Goal: Task Accomplishment & Management: Use online tool/utility

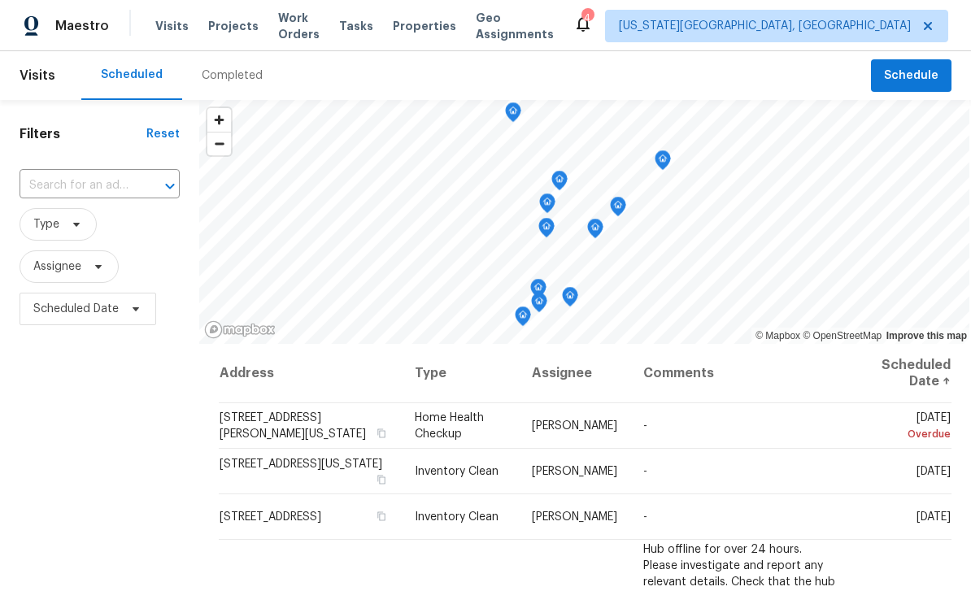
click at [164, 29] on span "Visits" at bounding box center [171, 26] width 33 height 16
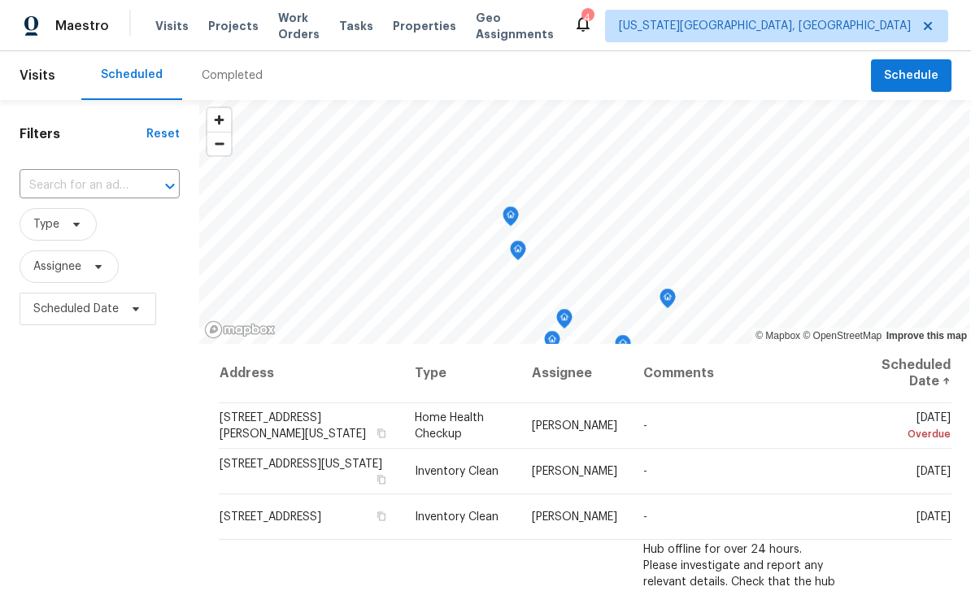
click at [0, 0] on icon at bounding box center [0, 0] width 0 height 0
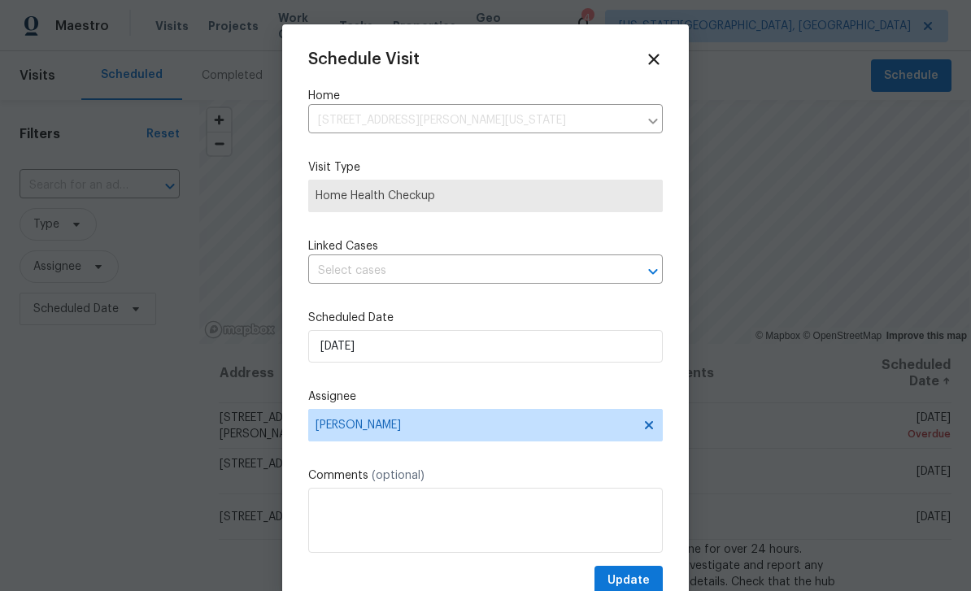
click at [510, 284] on input "text" at bounding box center [462, 270] width 309 height 25
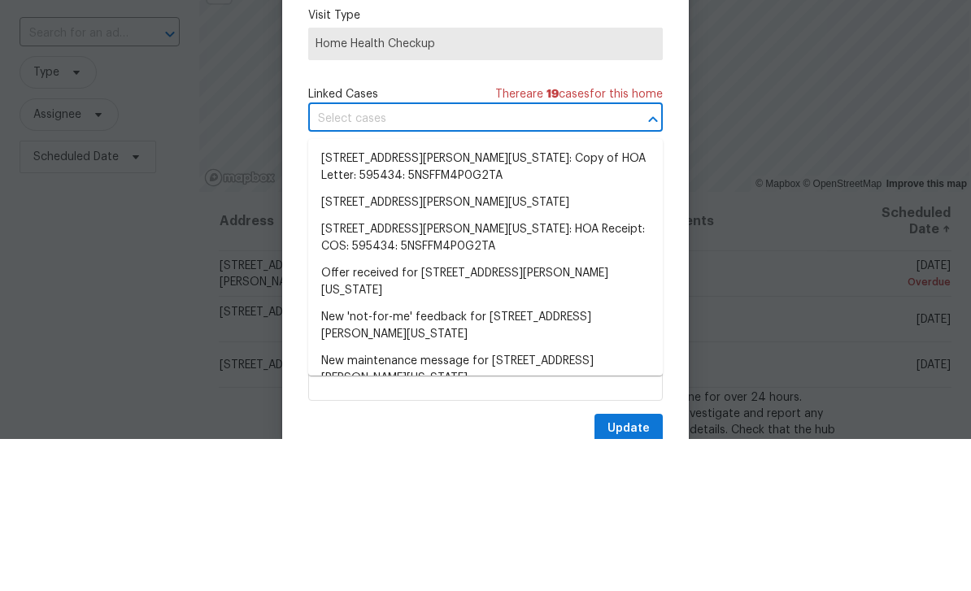
click at [753, 173] on div at bounding box center [485, 295] width 971 height 591
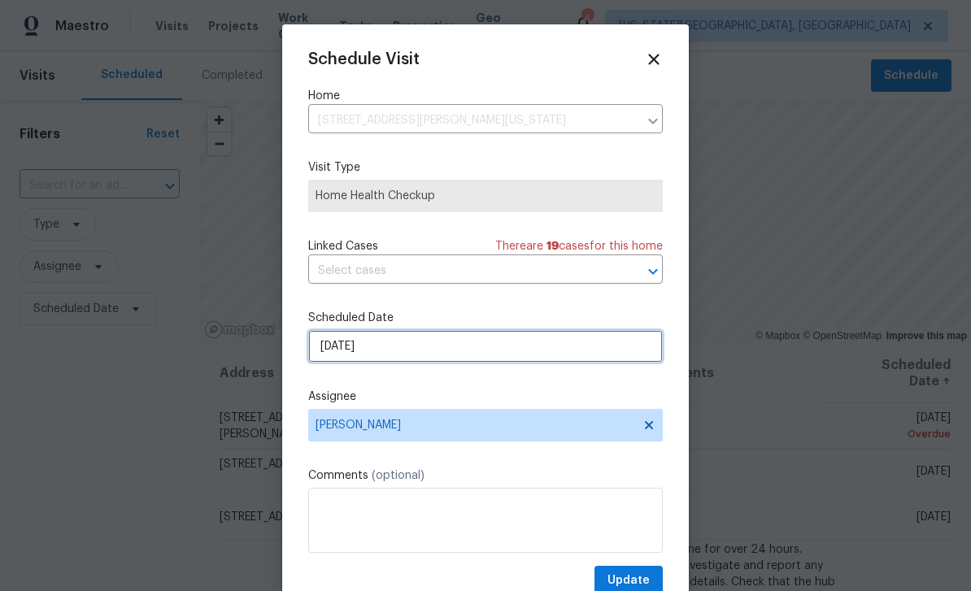
click at [596, 354] on input "[DATE]" at bounding box center [485, 346] width 354 height 33
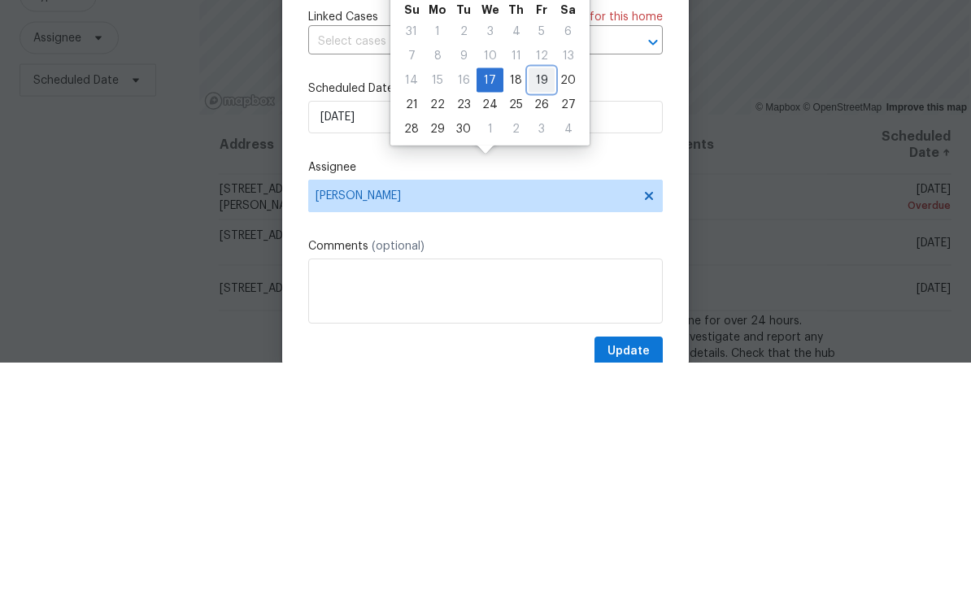
click at [537, 298] on div "19" at bounding box center [541, 309] width 26 height 23
type input "[DATE]"
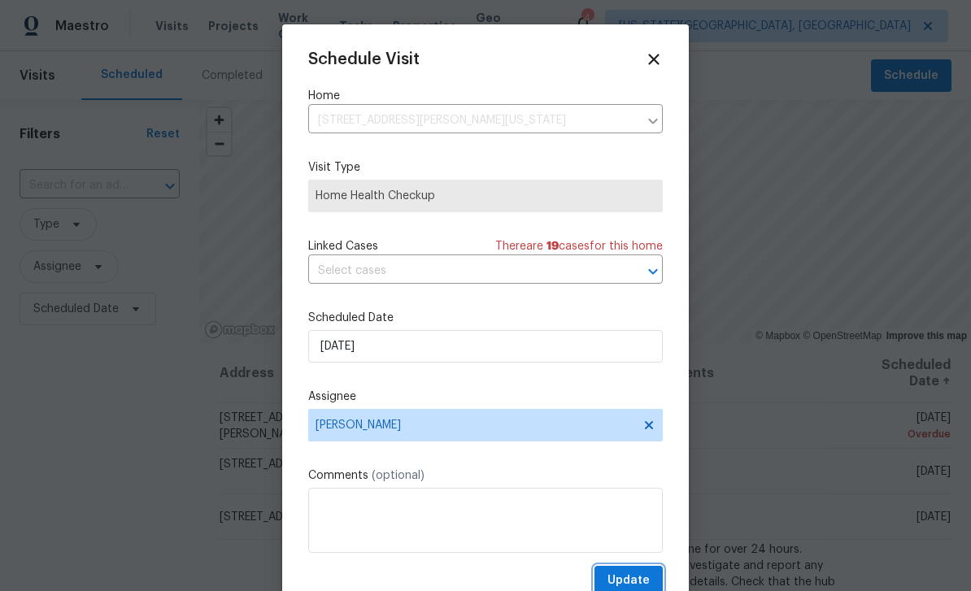
click at [654, 571] on button "Update" at bounding box center [628, 581] width 68 height 30
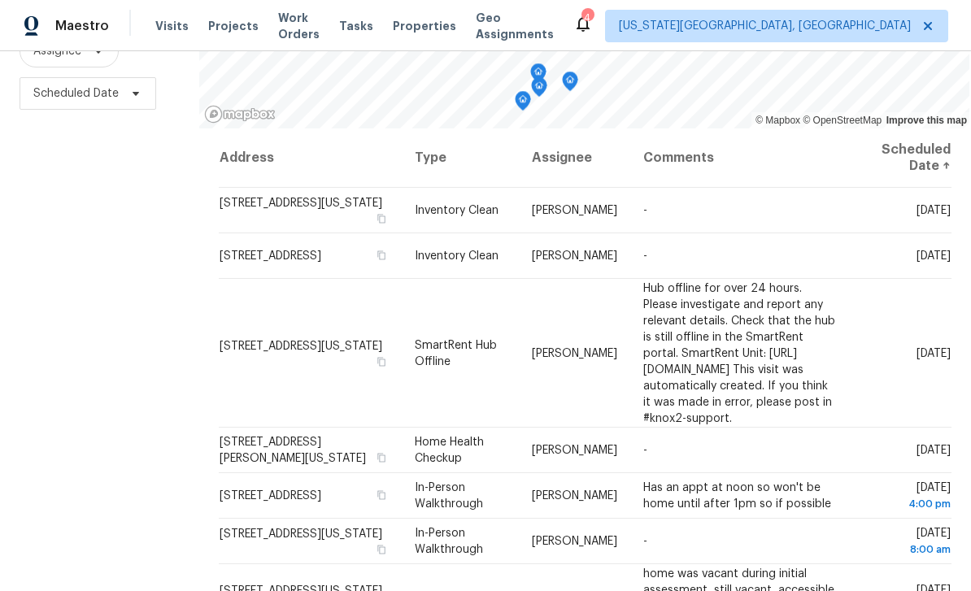
scroll to position [0, 0]
click at [319, 25] on span "Work Orders" at bounding box center [298, 26] width 41 height 33
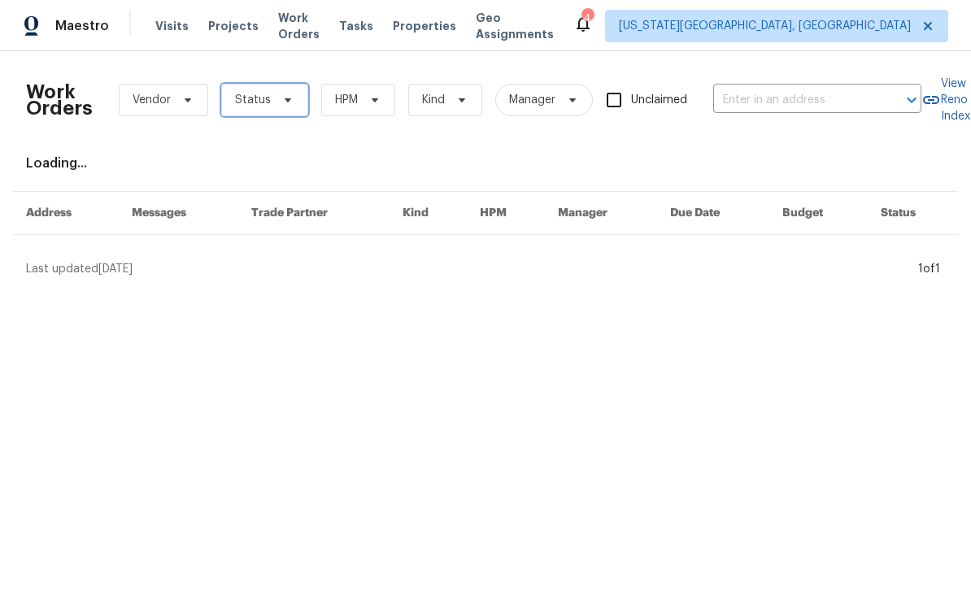
click at [286, 101] on icon at bounding box center [287, 99] width 13 height 13
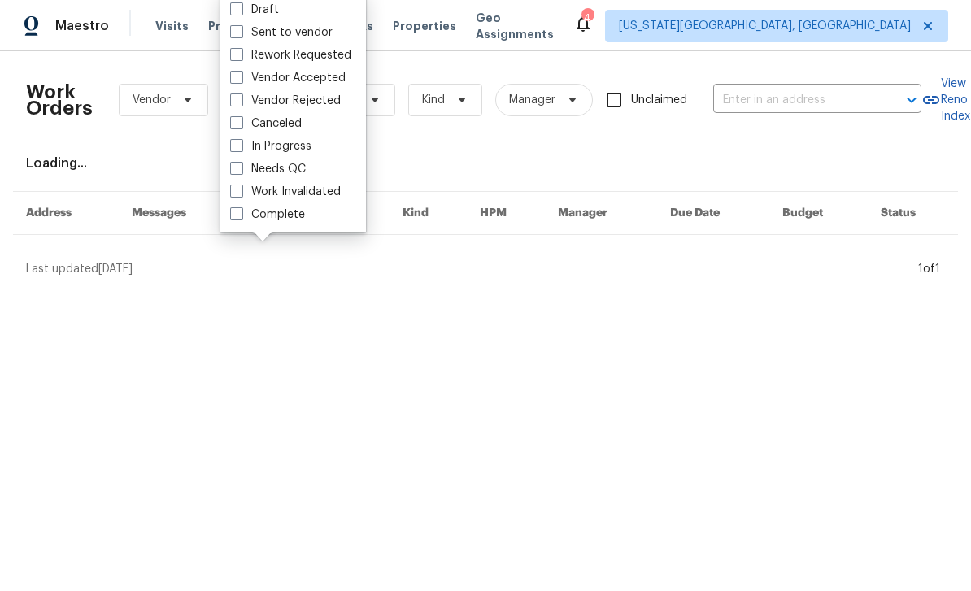
click at [243, 173] on label "Needs QC" at bounding box center [268, 169] width 76 height 16
click at [241, 172] on input "Needs QC" at bounding box center [235, 166] width 11 height 11
checkbox input "true"
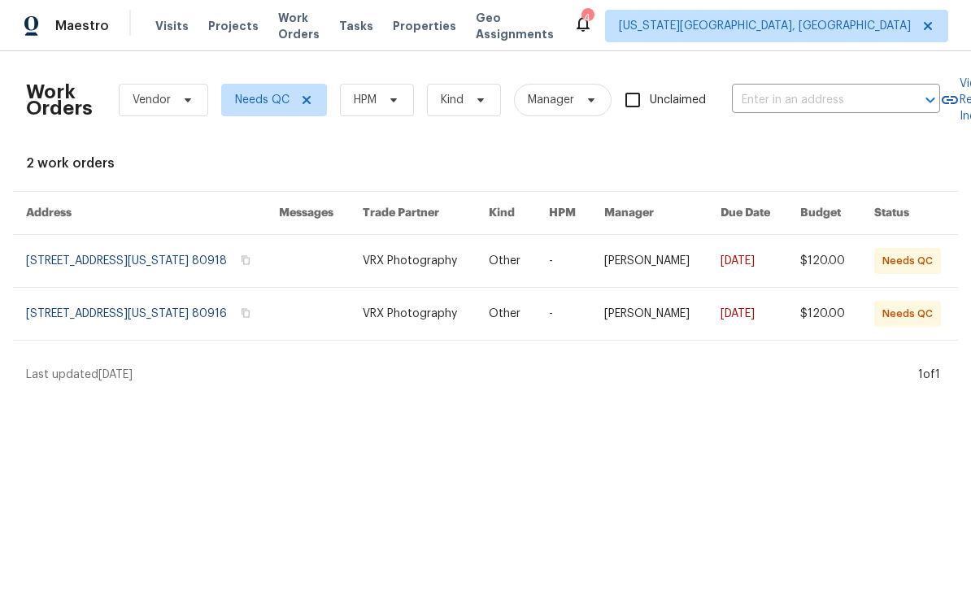
click at [489, 258] on link at bounding box center [426, 261] width 126 height 52
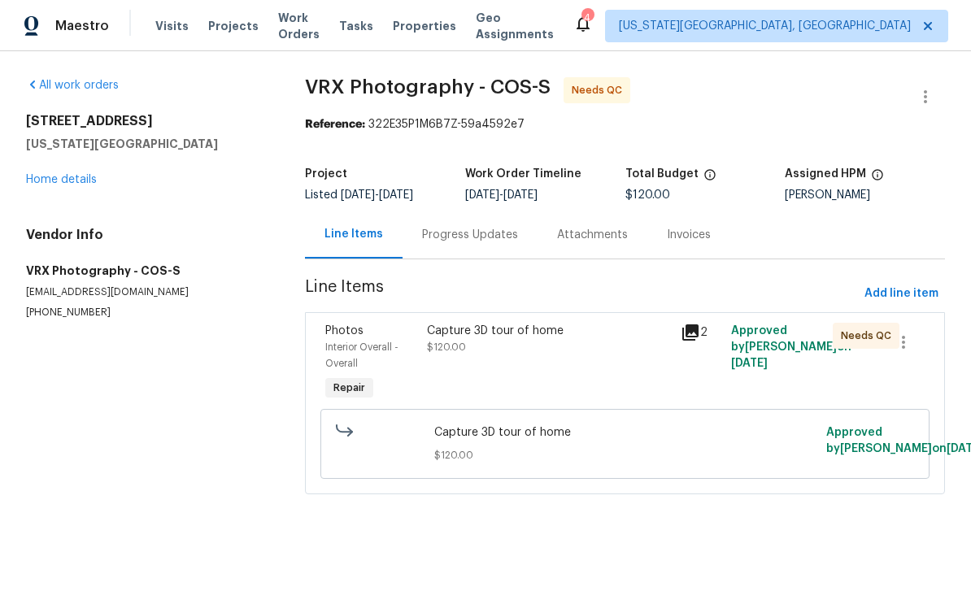
click at [690, 242] on div "Invoices" at bounding box center [689, 235] width 44 height 16
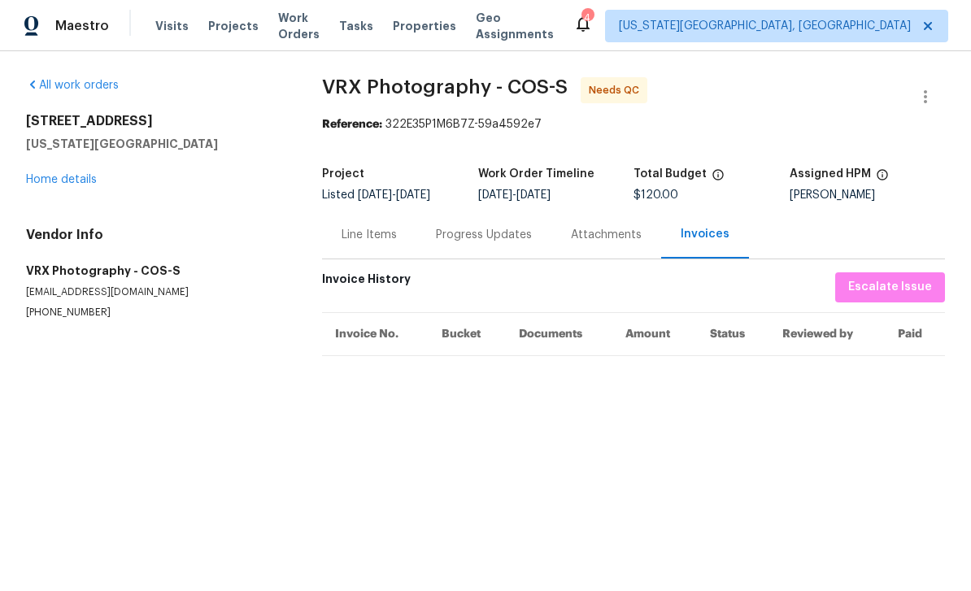
click at [607, 235] on div "Attachments" at bounding box center [606, 235] width 71 height 16
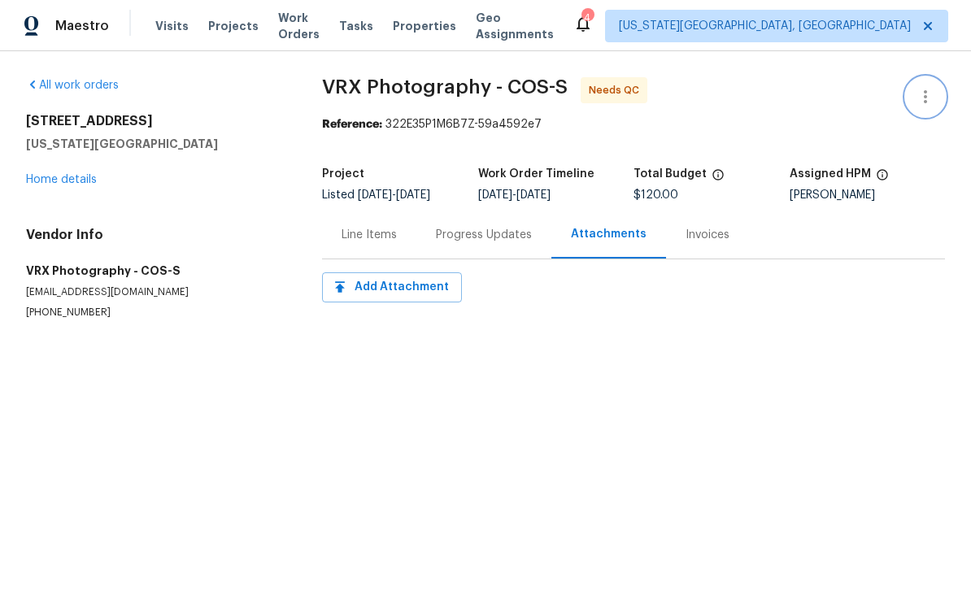
click at [929, 90] on icon "button" at bounding box center [925, 97] width 20 height 20
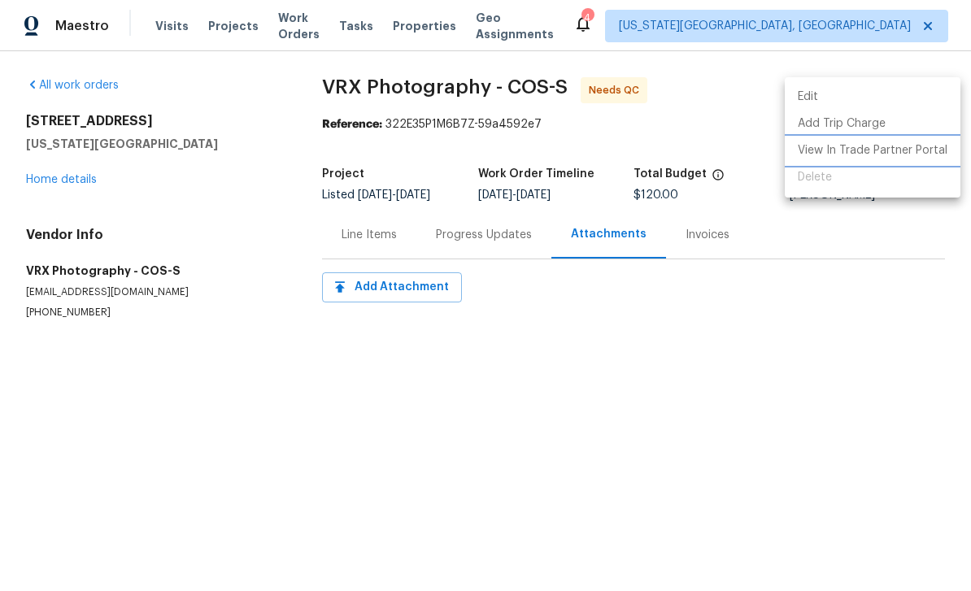
click at [888, 160] on li "View In Trade Partner Portal" at bounding box center [872, 150] width 176 height 27
